Goal: Go to known website: Access a specific website the user already knows

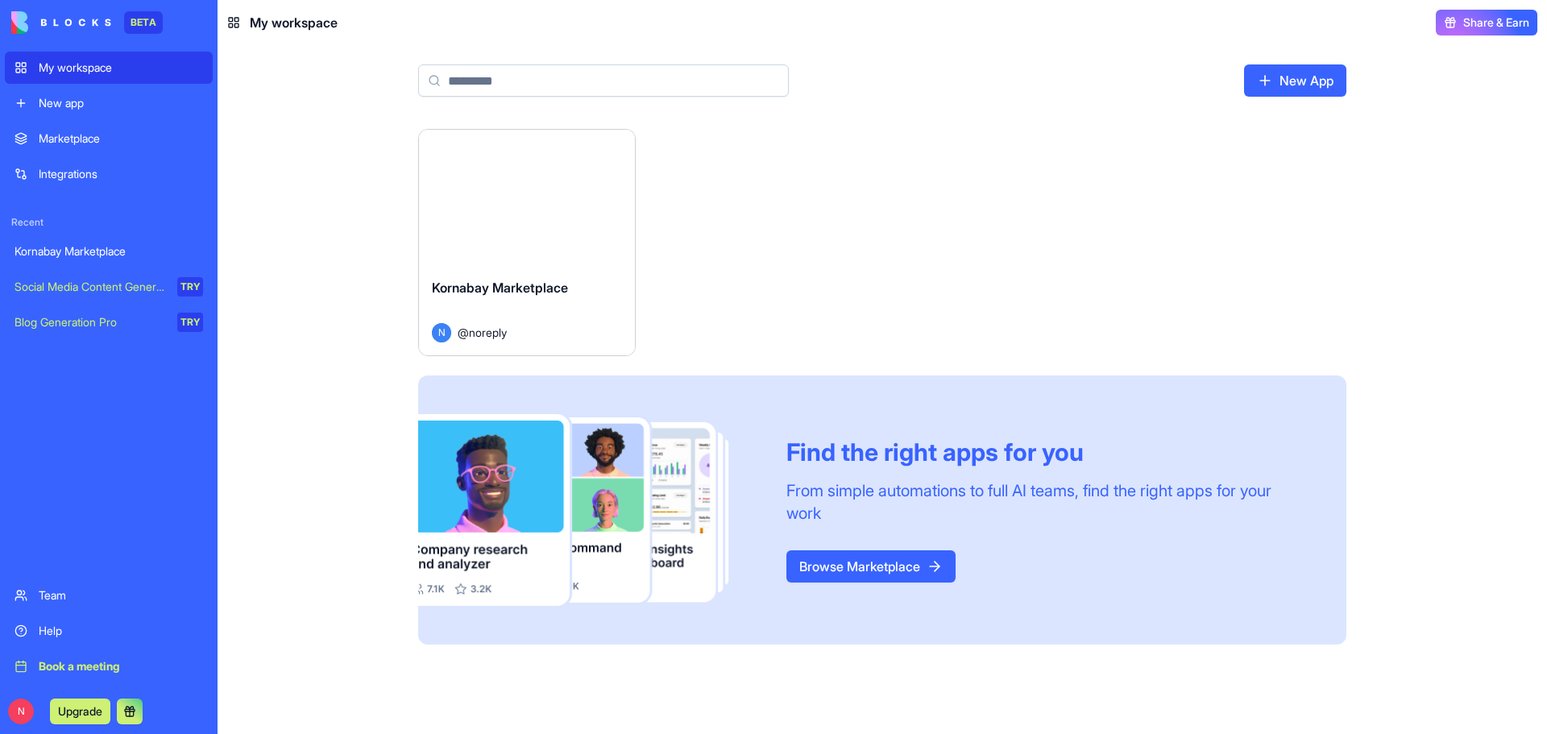
click at [597, 234] on div "Launch" at bounding box center [527, 197] width 216 height 135
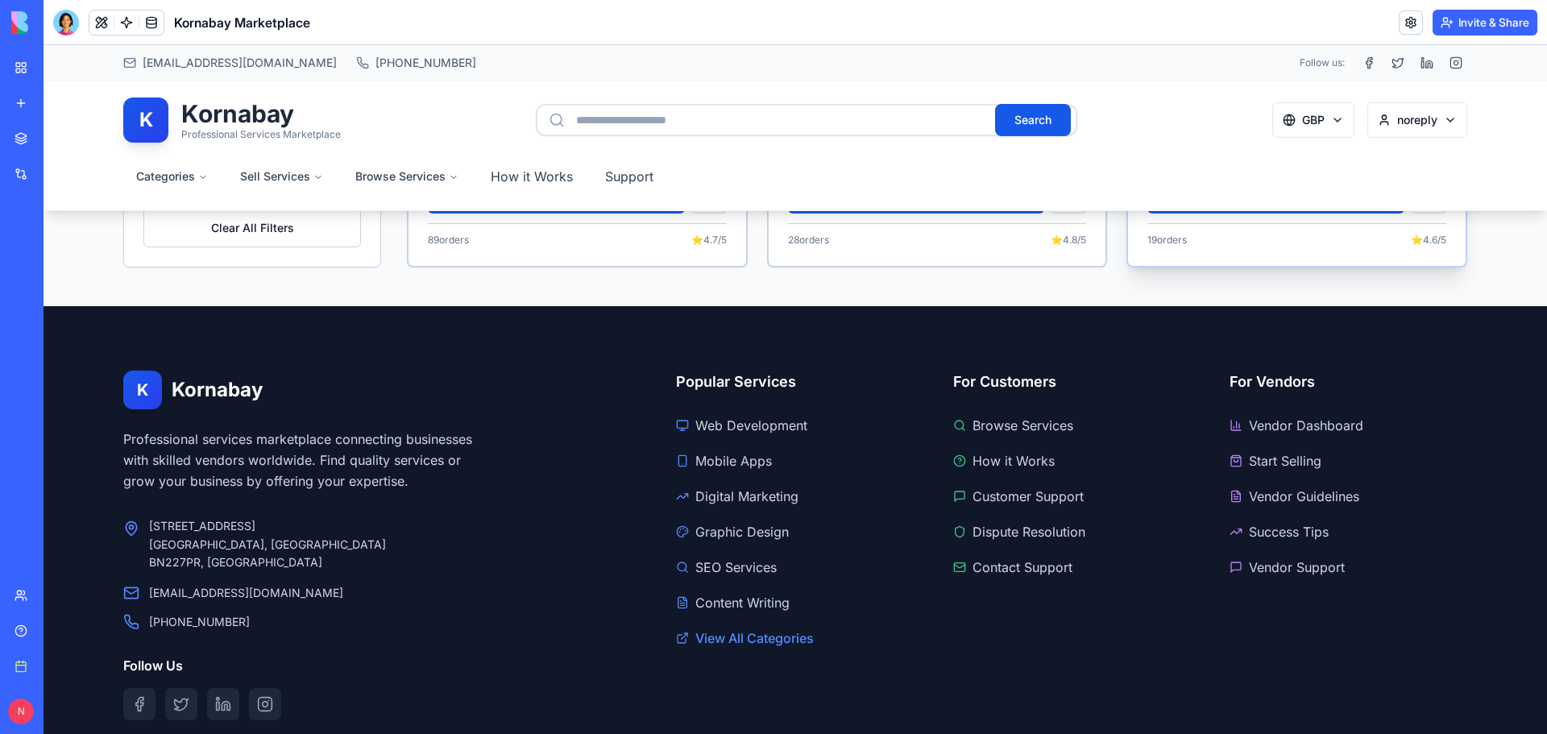
scroll to position [2649, 0]
